Goal: Navigation & Orientation: Find specific page/section

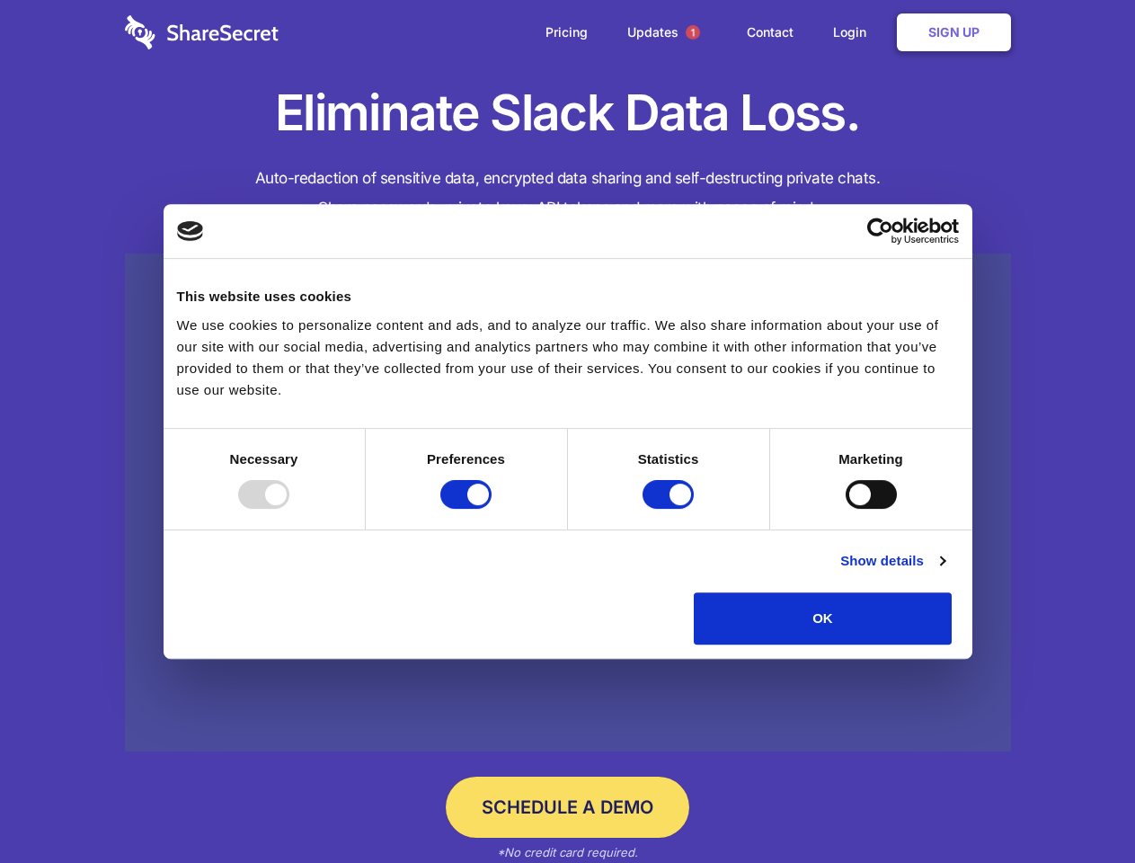
click at [289, 509] on div at bounding box center [263, 494] width 51 height 29
click at [491, 509] on input "Preferences" at bounding box center [465, 494] width 51 height 29
checkbox input "false"
click at [670, 509] on input "Statistics" at bounding box center [667, 494] width 51 height 29
checkbox input "false"
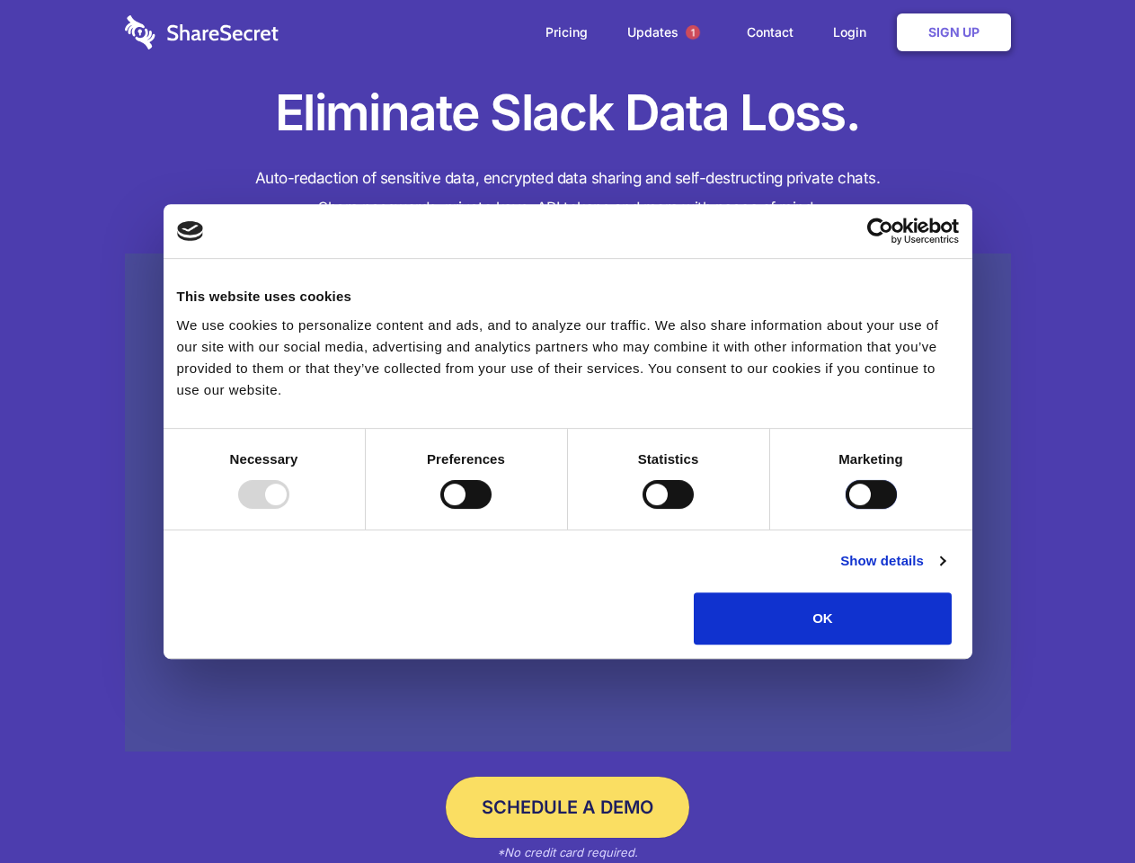
click at [845, 509] on input "Marketing" at bounding box center [870, 494] width 51 height 29
checkbox input "true"
click at [944, 571] on link "Show details" at bounding box center [892, 561] width 104 height 22
click at [0, 0] on li "Necessary 7 Necessary cookies help make a website usable by enabling basic func…" at bounding box center [0, 0] width 0 height 0
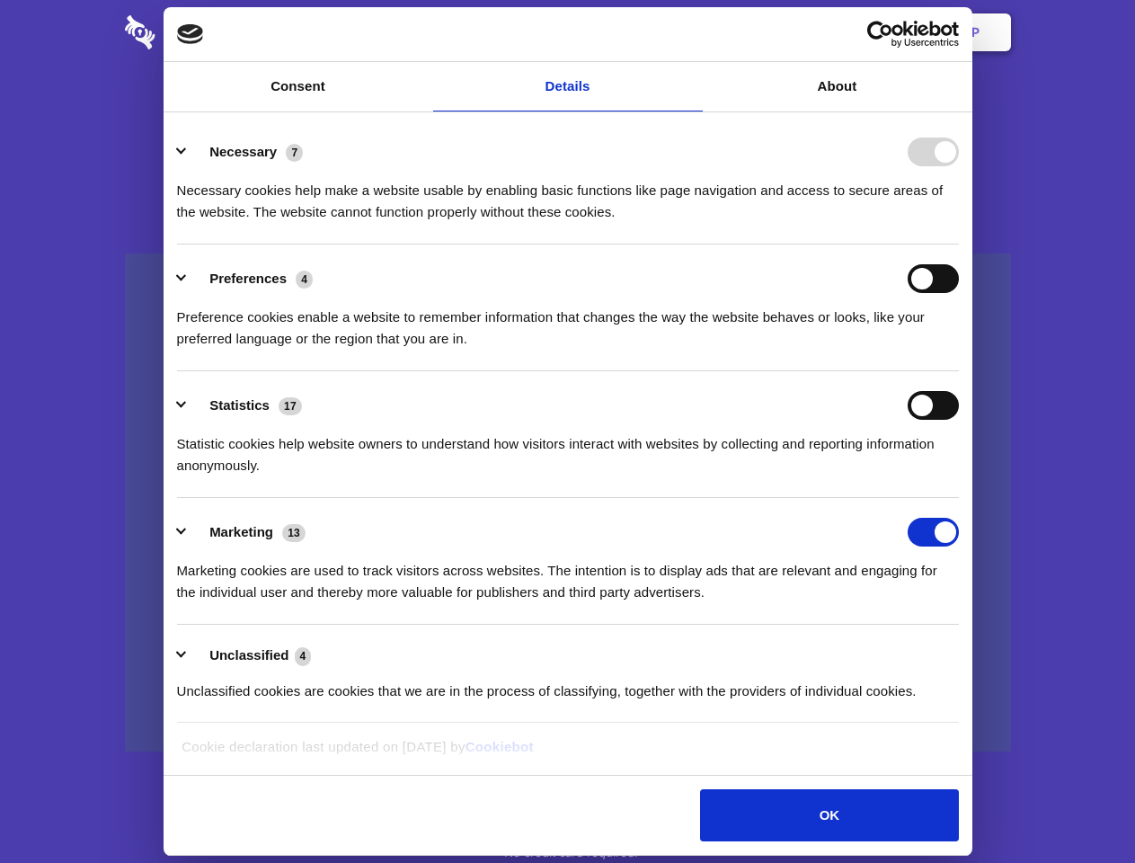
click at [692, 32] on span "1" at bounding box center [693, 32] width 14 height 14
